Goal: Book appointment/travel/reservation

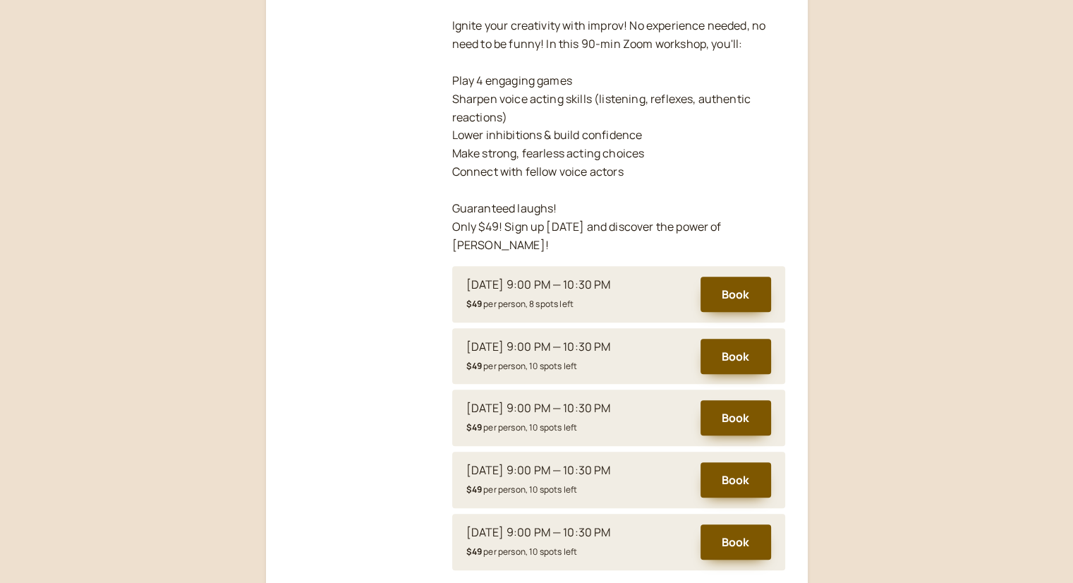
scroll to position [418, 0]
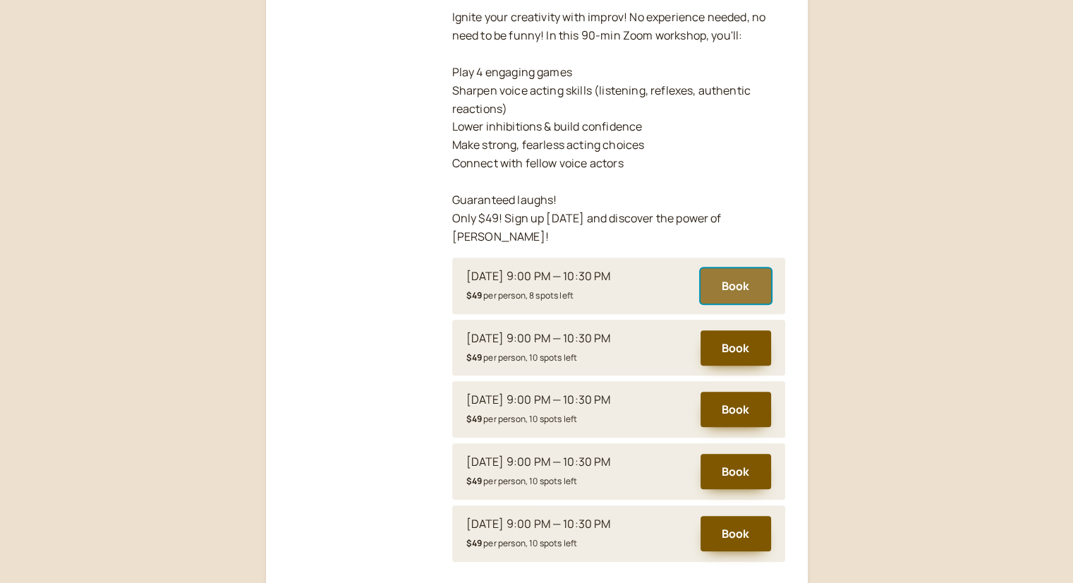
click at [734, 268] on button "Book" at bounding box center [736, 285] width 71 height 35
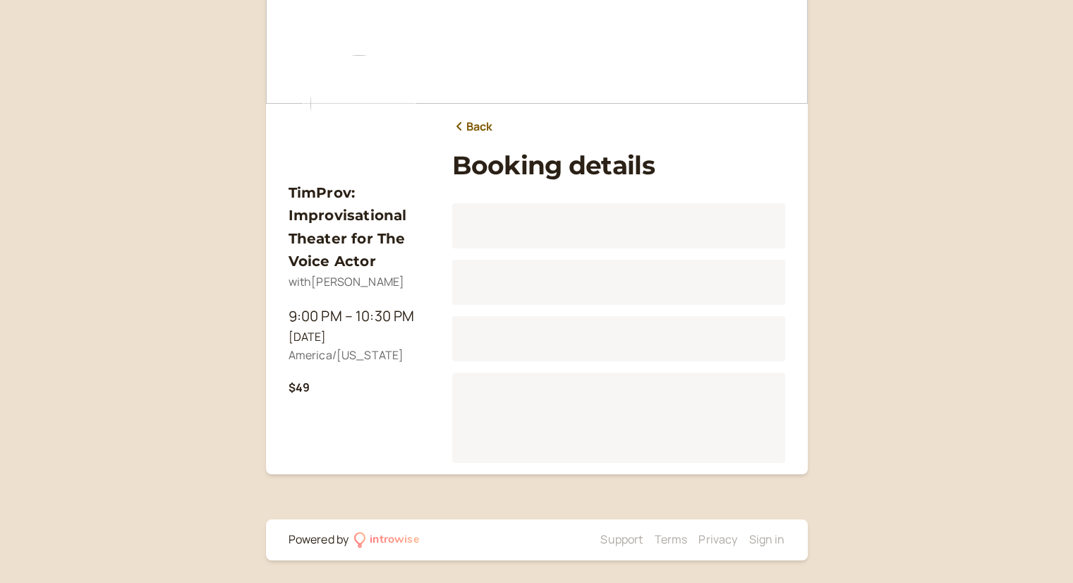
scroll to position [71, 0]
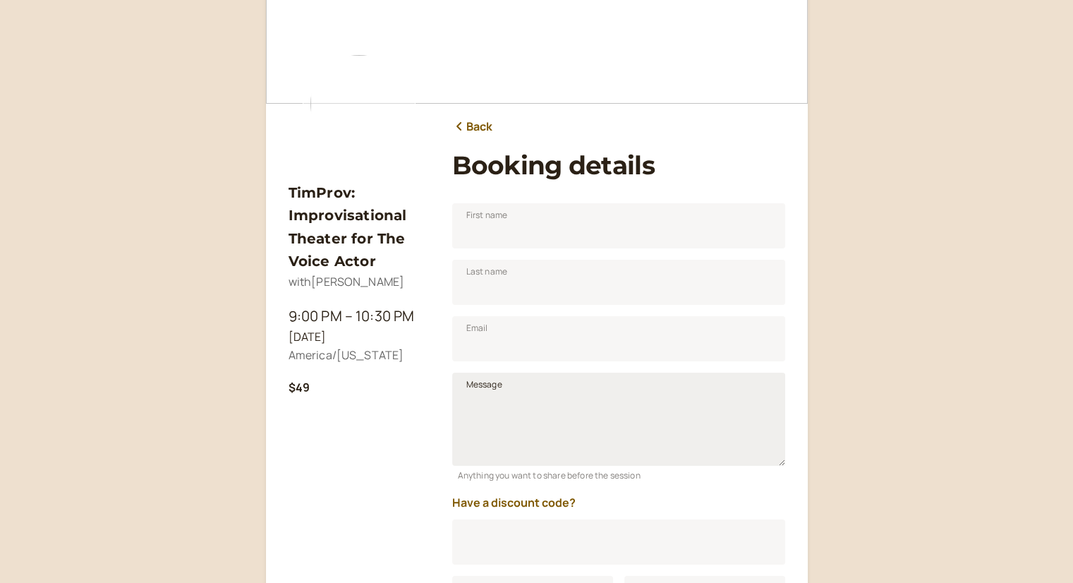
scroll to position [175, 0]
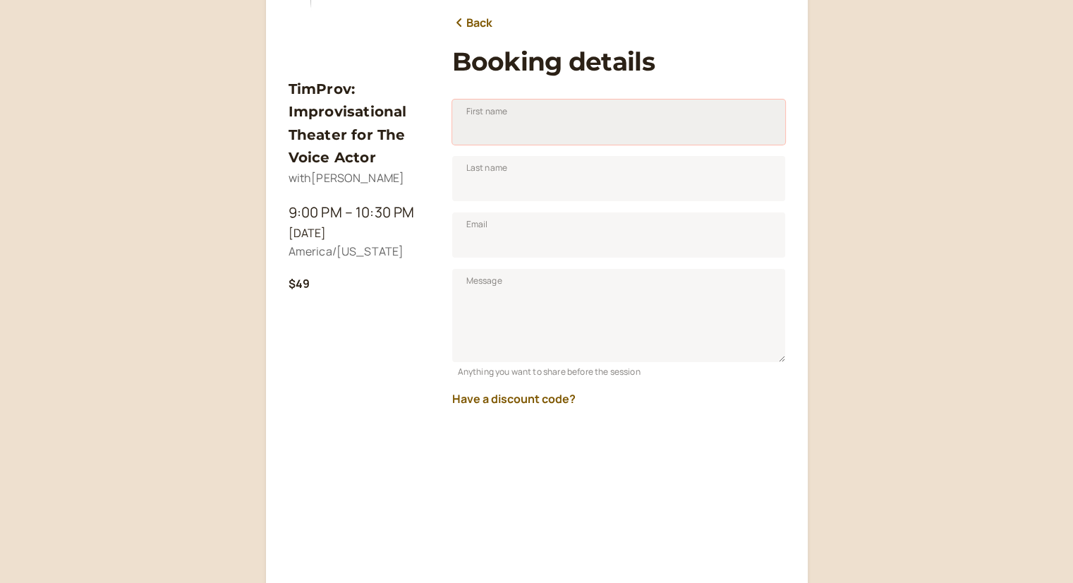
click at [511, 128] on input "First name" at bounding box center [618, 121] width 333 height 45
type input "[PERSON_NAME]"
type input "[EMAIL_ADDRESS][DOMAIN_NAME]"
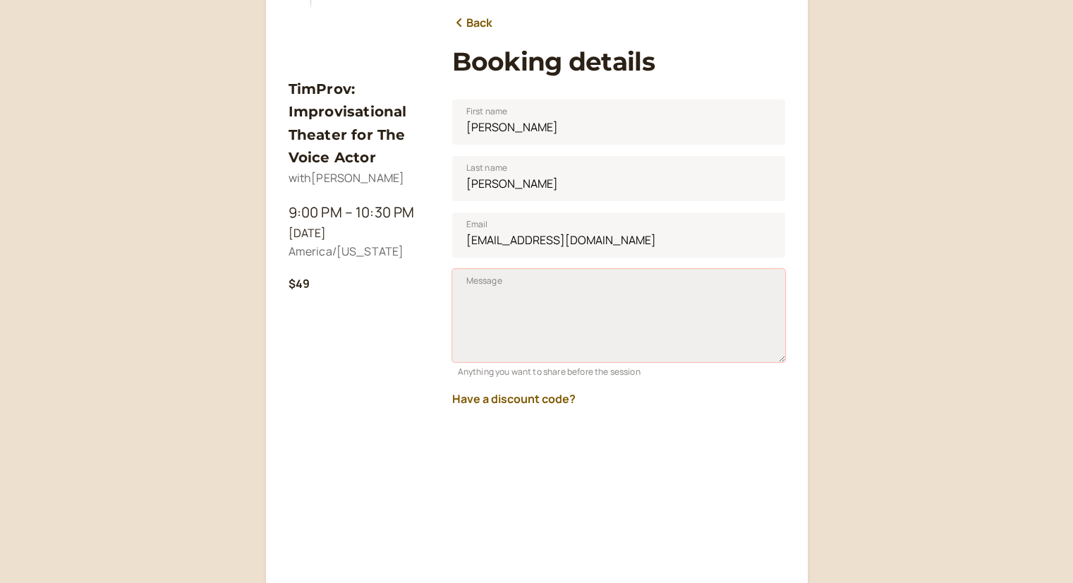
click at [506, 295] on textarea "Message" at bounding box center [618, 315] width 333 height 93
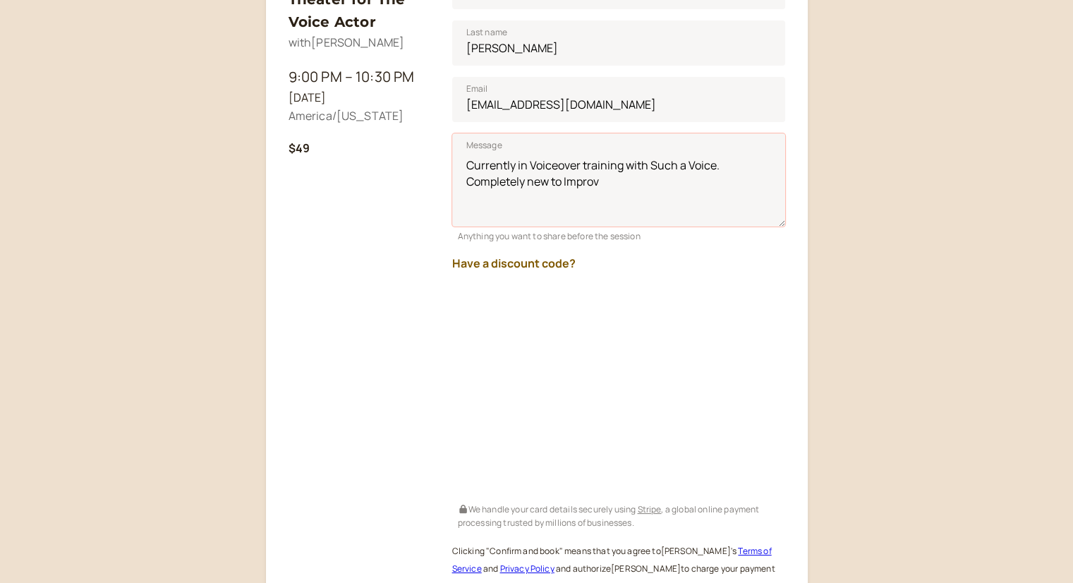
scroll to position [316, 0]
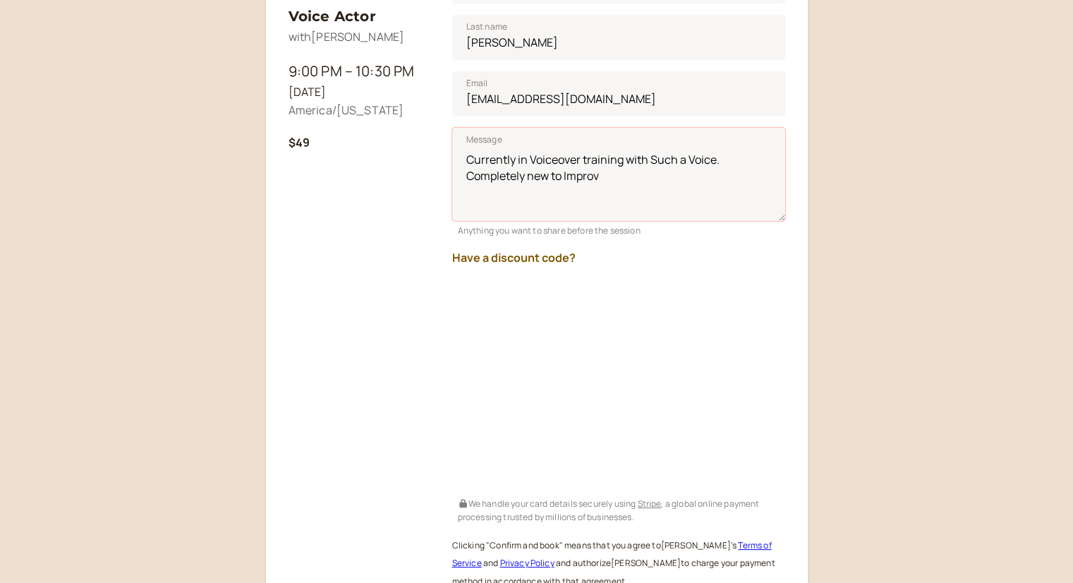
type textarea "Currently in Voiceover training with Such a Voice. Completely new to Improv"
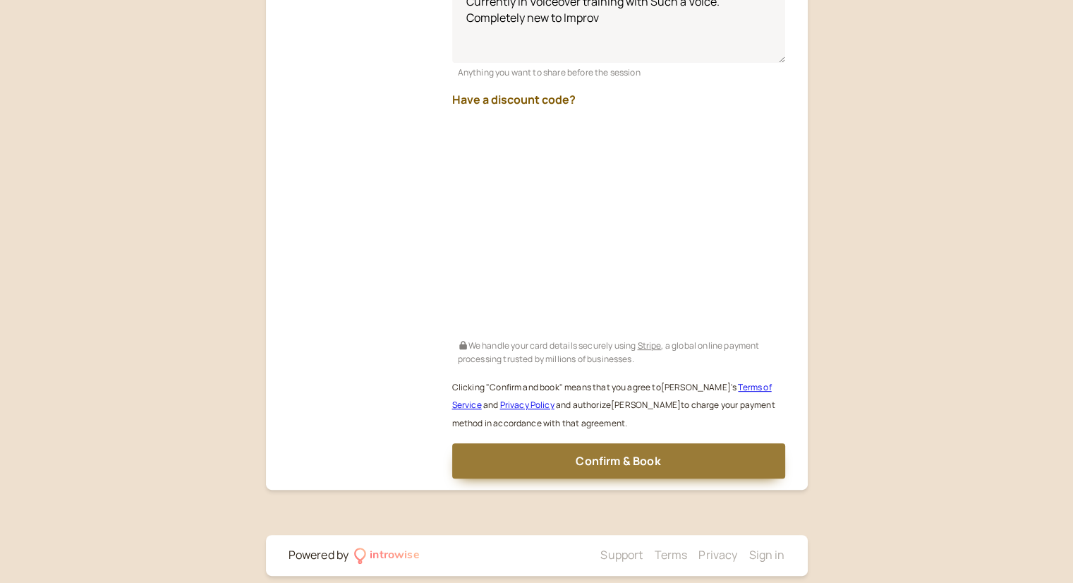
scroll to position [489, 0]
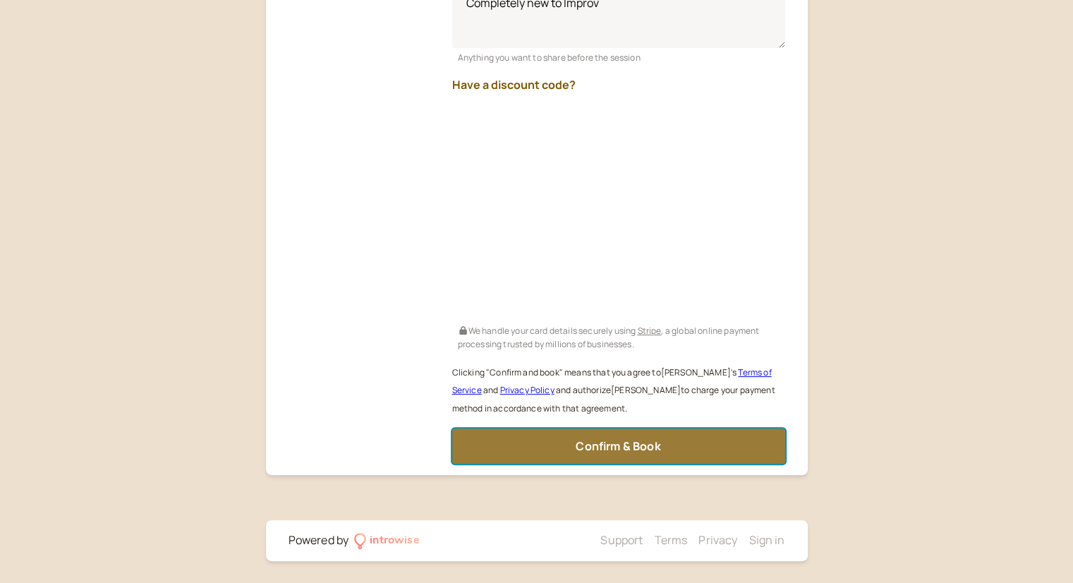
click at [646, 441] on span "Confirm & Book" at bounding box center [618, 446] width 85 height 16
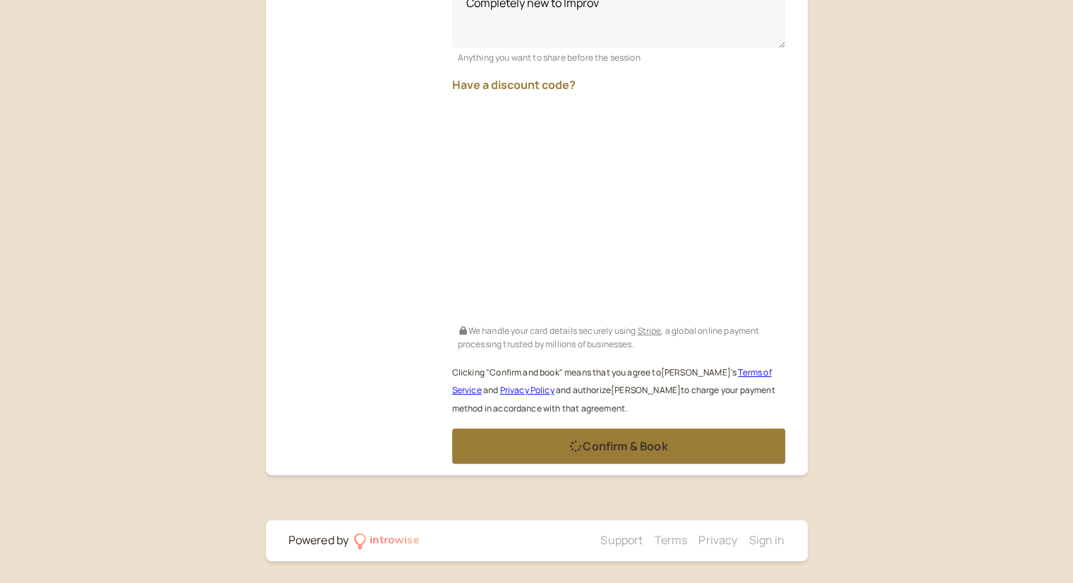
scroll to position [47, 0]
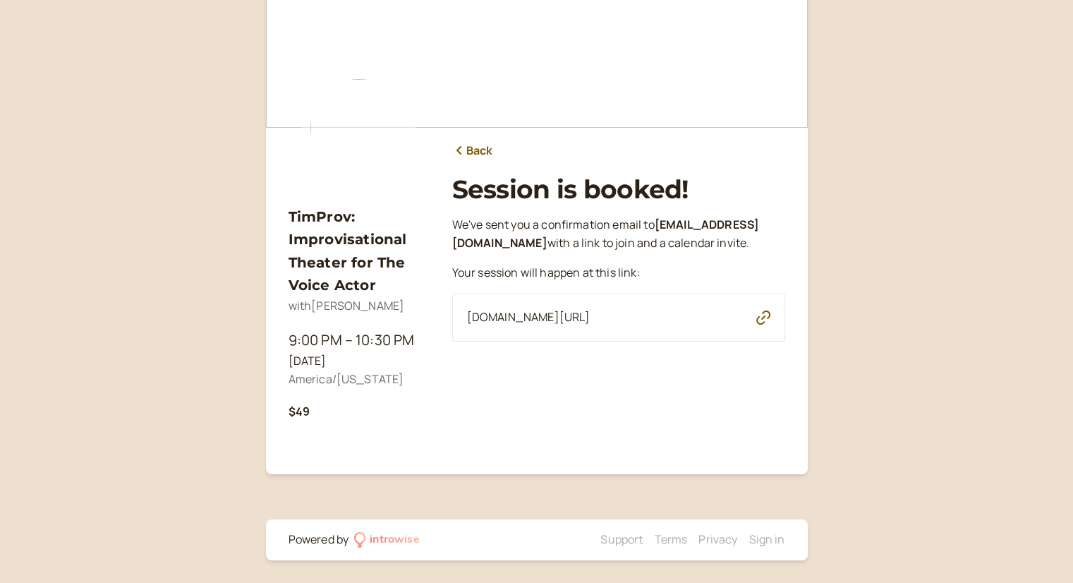
drag, startPoint x: 706, startPoint y: 314, endPoint x: 449, endPoint y: 294, distance: 257.6
click at [449, 294] on div "TimProv: Improvisational Theater for The Voice Actor with [PERSON_NAME] 9:00 PM…" at bounding box center [537, 225] width 497 height 476
copy span "[DOMAIN_NAME][URL]"
